Goal: Information Seeking & Learning: Learn about a topic

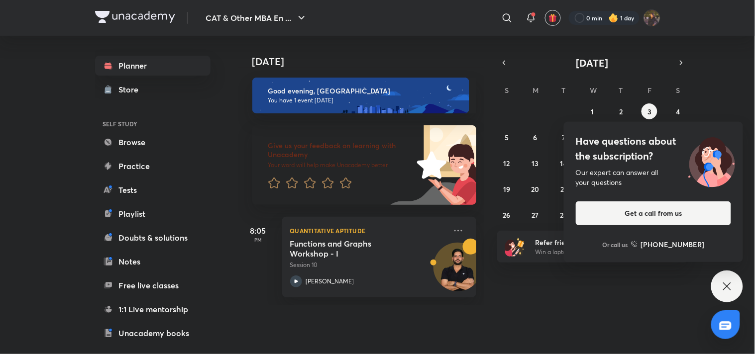
click at [722, 285] on icon at bounding box center [727, 287] width 12 height 12
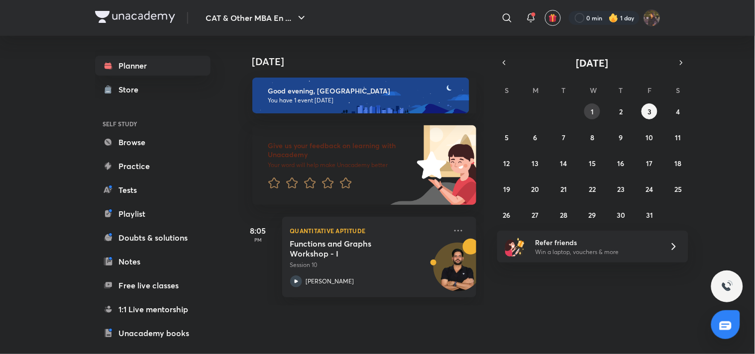
click at [594, 115] on button "1" at bounding box center [592, 112] width 16 height 16
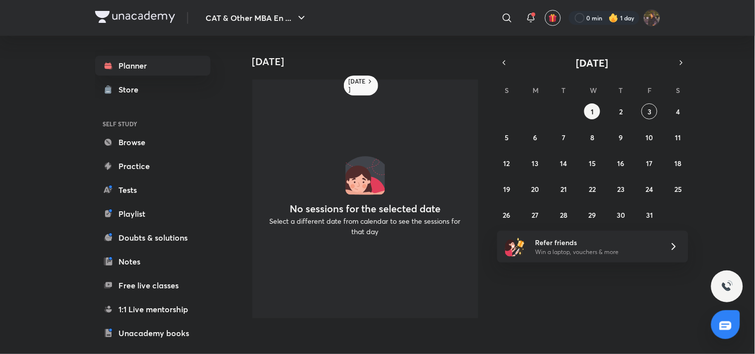
drag, startPoint x: 508, startPoint y: 65, endPoint x: 518, endPoint y: 88, distance: 25.2
click at [508, 65] on icon "button" at bounding box center [504, 62] width 8 height 9
drag, startPoint x: 541, startPoint y: 215, endPoint x: 535, endPoint y: 236, distance: 22.2
click at [540, 219] on button "29" at bounding box center [536, 215] width 16 height 16
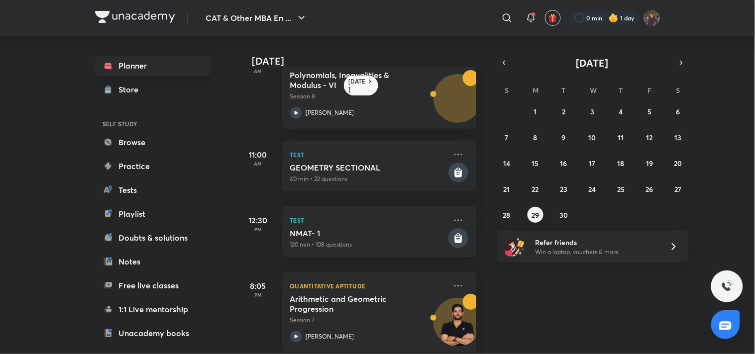
scroll to position [46, 0]
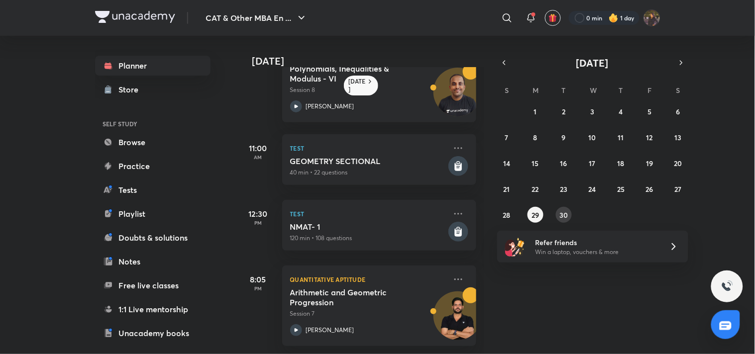
click at [570, 219] on button "30" at bounding box center [564, 215] width 16 height 16
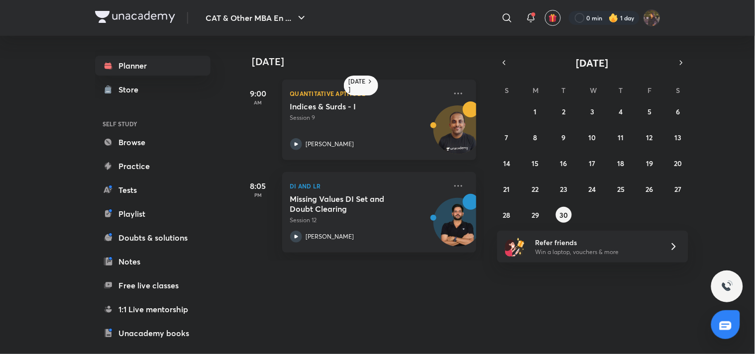
click at [409, 105] on h5 "Indices & Surds - I" at bounding box center [352, 107] width 124 height 10
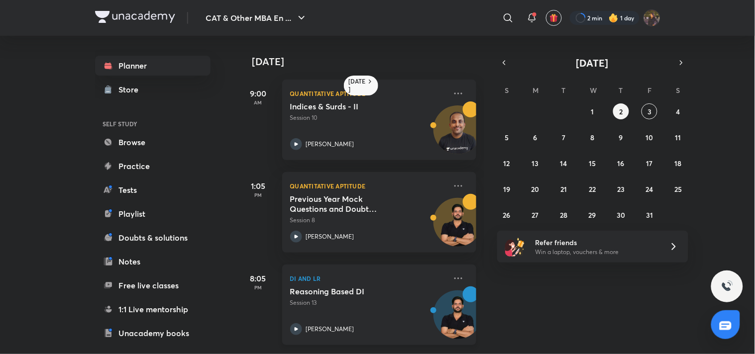
click at [380, 301] on p "Session 13" at bounding box center [368, 303] width 156 height 9
